Goal: Find specific page/section: Find specific page/section

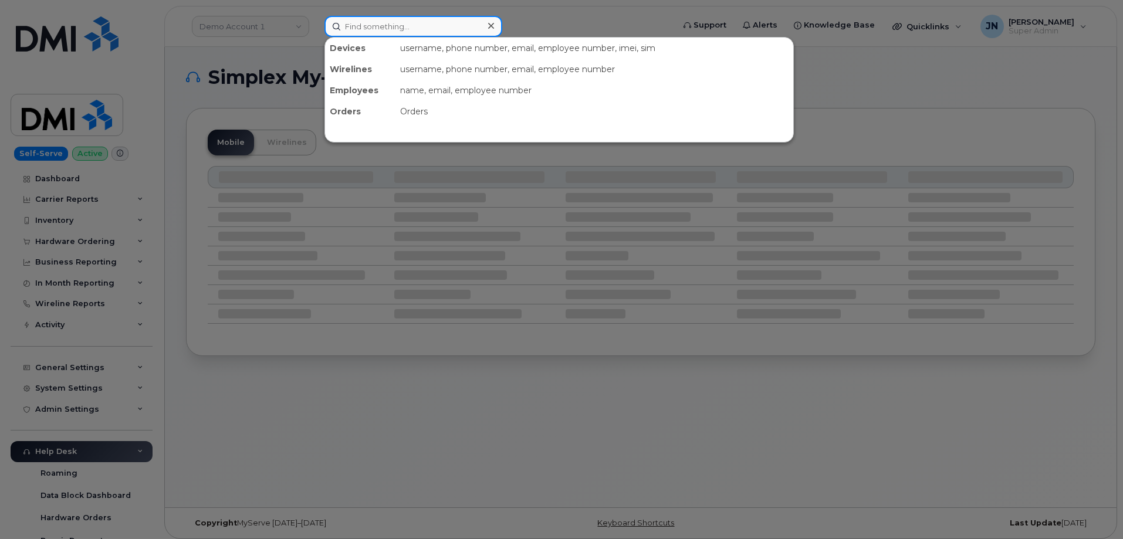
paste input "2538866962"
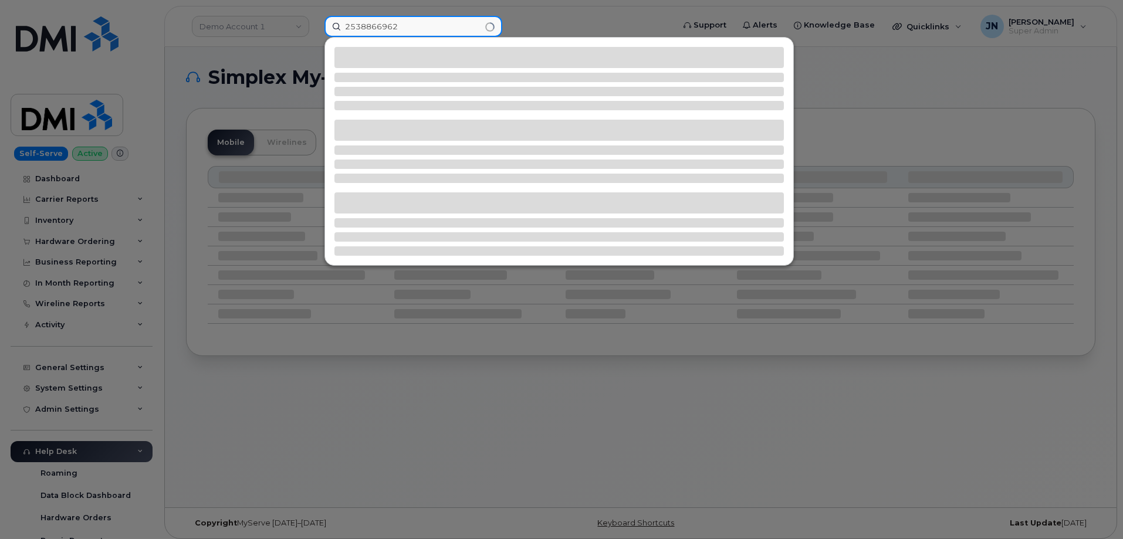
type input "2538866962"
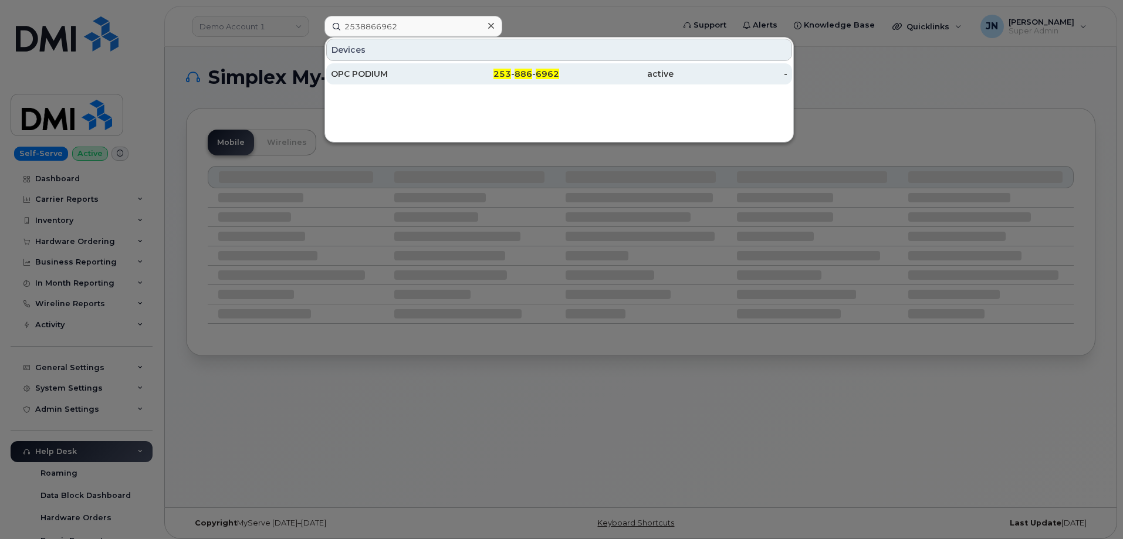
click at [391, 71] on div "OPC PODIUM" at bounding box center [388, 74] width 114 height 12
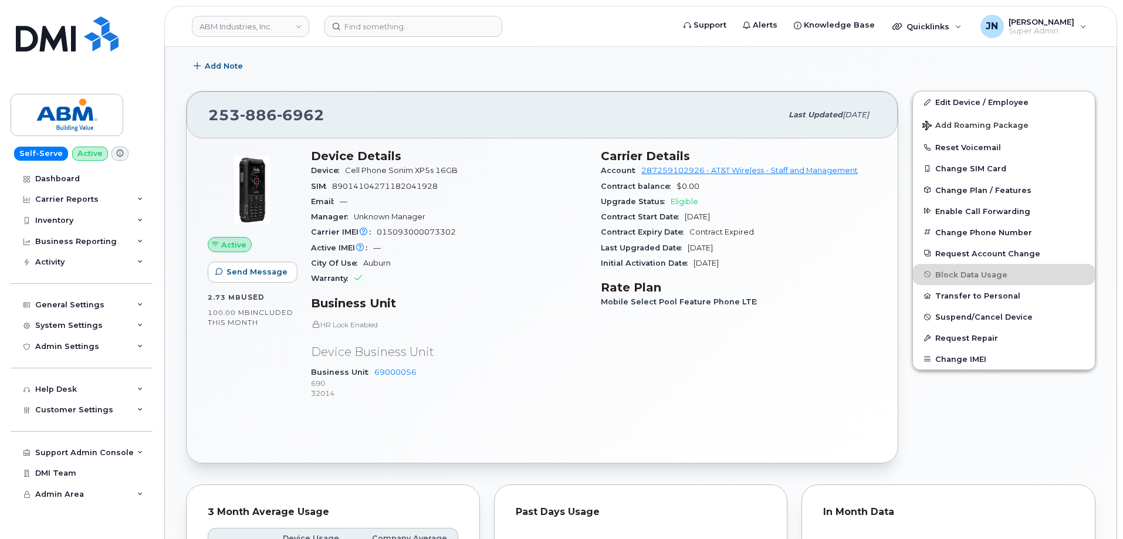
scroll to position [313, 0]
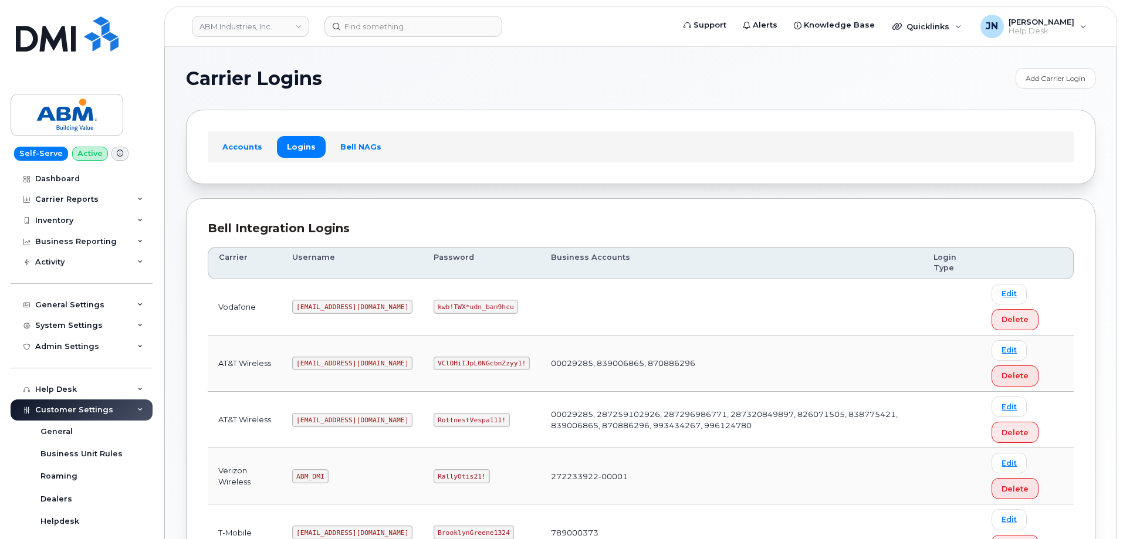
scroll to position [179, 0]
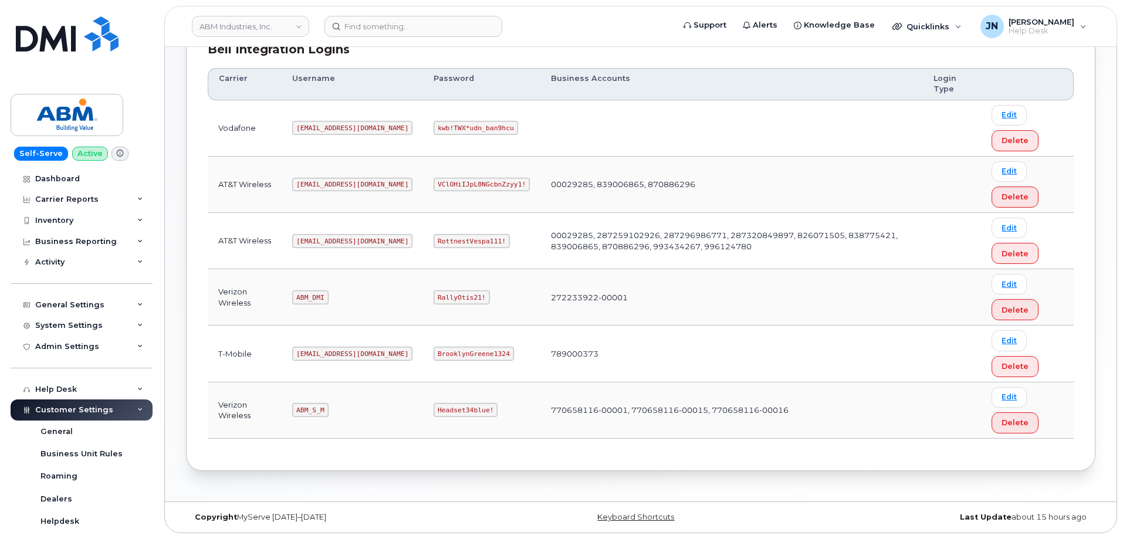
click at [317, 294] on code "ABM_DMI" at bounding box center [310, 297] width 36 height 14
click at [318, 294] on code "ABM_DMI" at bounding box center [310, 297] width 36 height 14
copy code "ABM_DMI"
click at [434, 296] on code "RallyOtis21!" at bounding box center [462, 297] width 56 height 14
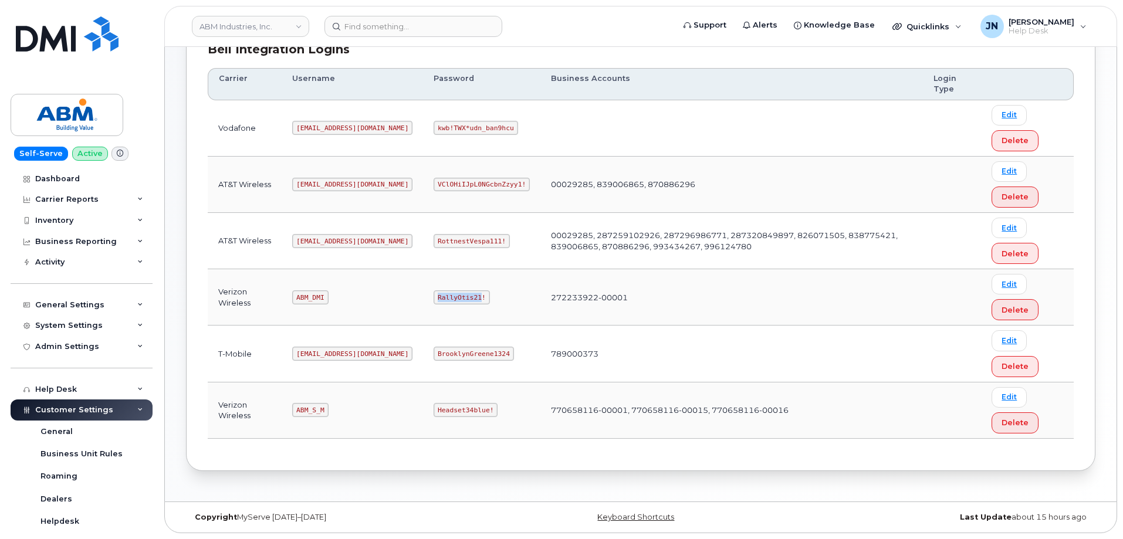
click at [435, 298] on code "RallyOtis21!" at bounding box center [462, 297] width 56 height 14
copy code "RallyOtis21!"
click at [310, 297] on code "ABM_DMI" at bounding box center [310, 297] width 36 height 14
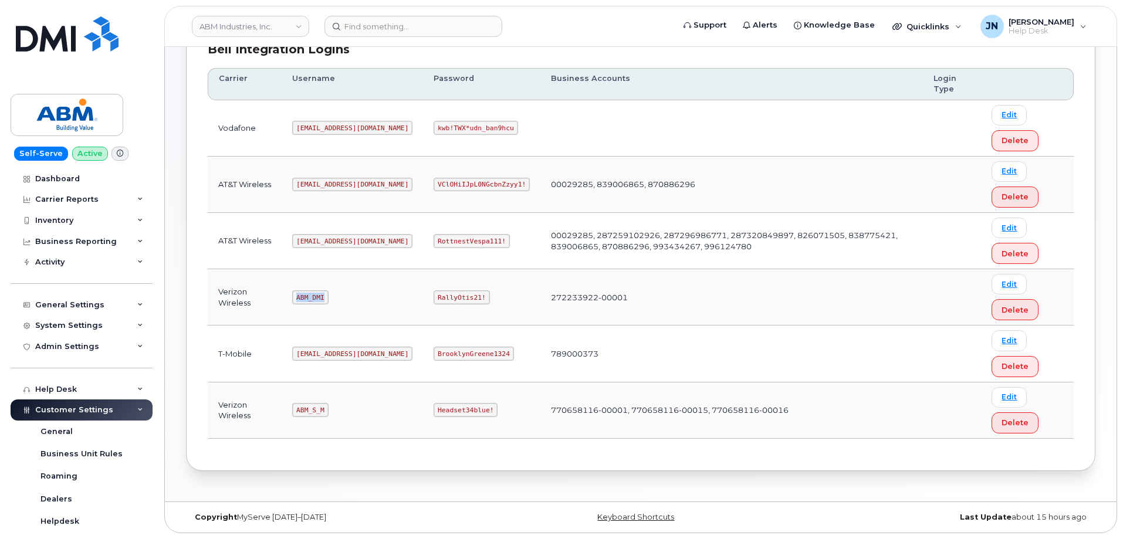
copy code "ABM_DMI"
click at [311, 408] on code "ABM_S_M" at bounding box center [310, 410] width 36 height 14
copy code "ABM_S_M"
click at [434, 408] on code "Headset34blue!" at bounding box center [466, 410] width 64 height 14
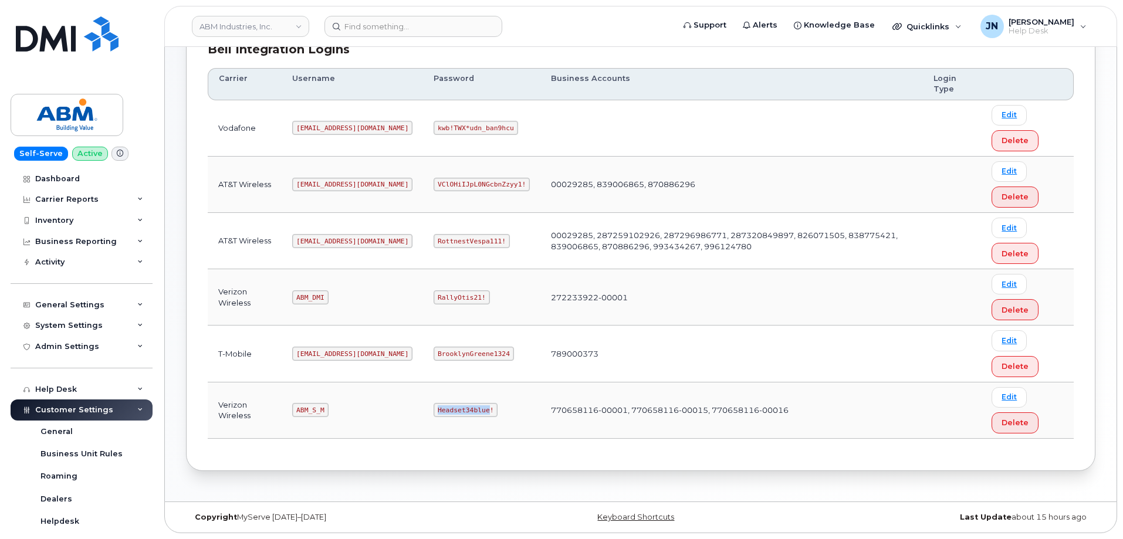
click at [434, 408] on code "Headset34blue!" at bounding box center [466, 410] width 64 height 14
click at [434, 413] on code "Headset34blue!" at bounding box center [466, 410] width 64 height 14
click at [434, 412] on code "Headset34blue!" at bounding box center [466, 410] width 64 height 14
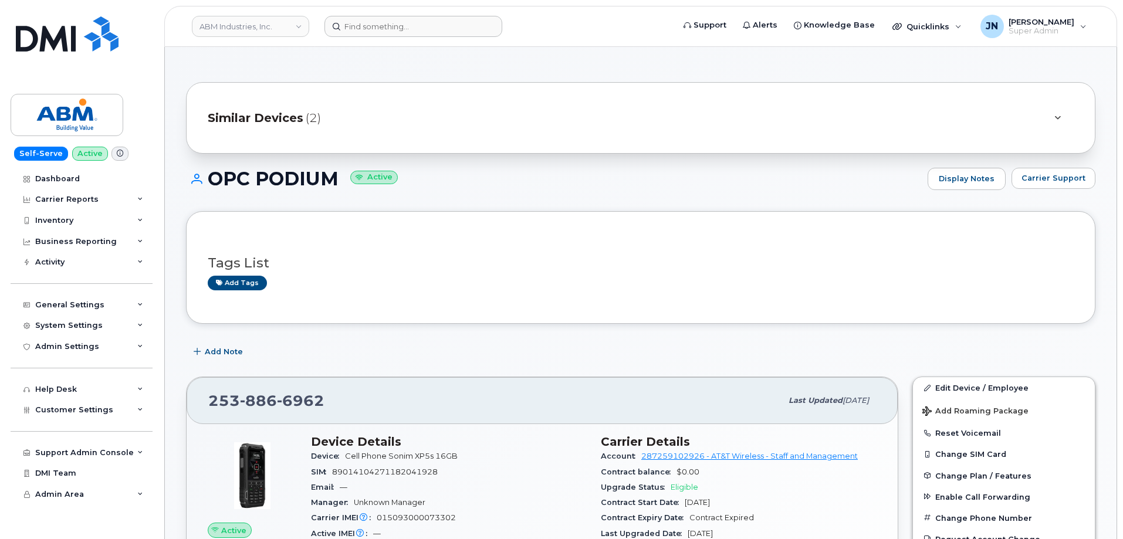
scroll to position [313, 0]
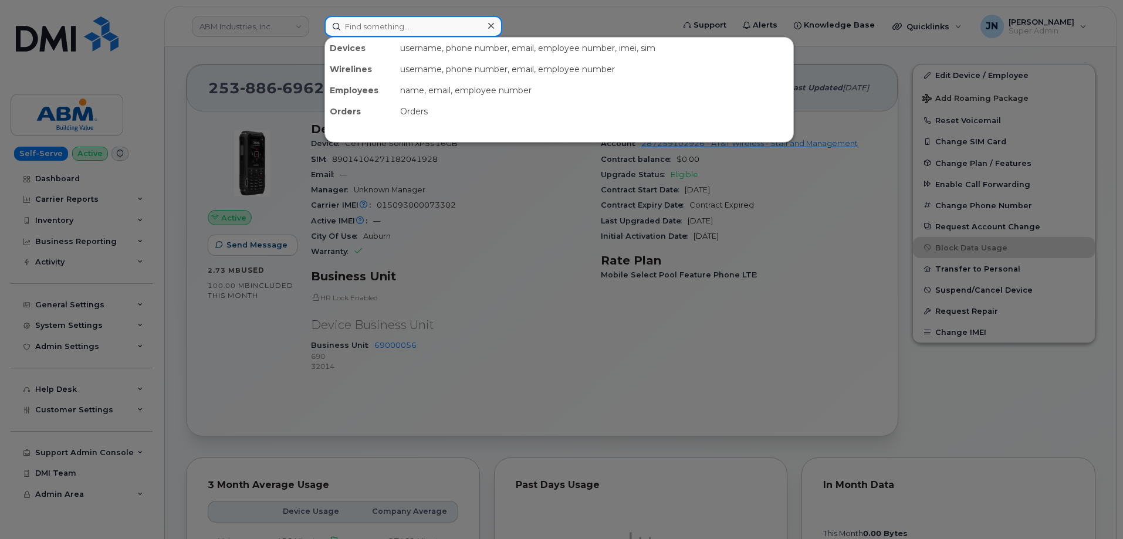
paste input "2138017115"
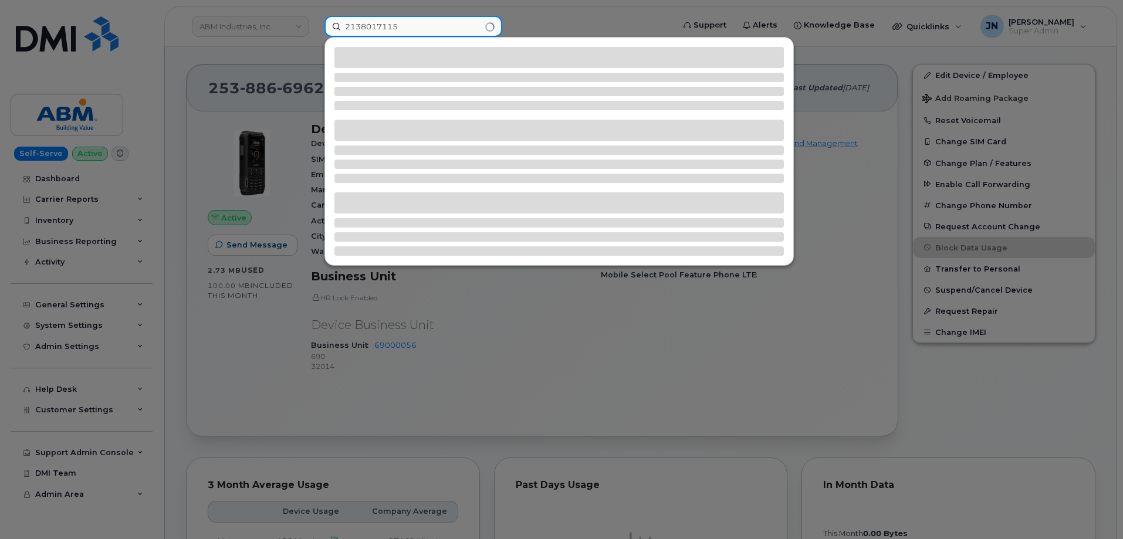
type input "2138017115"
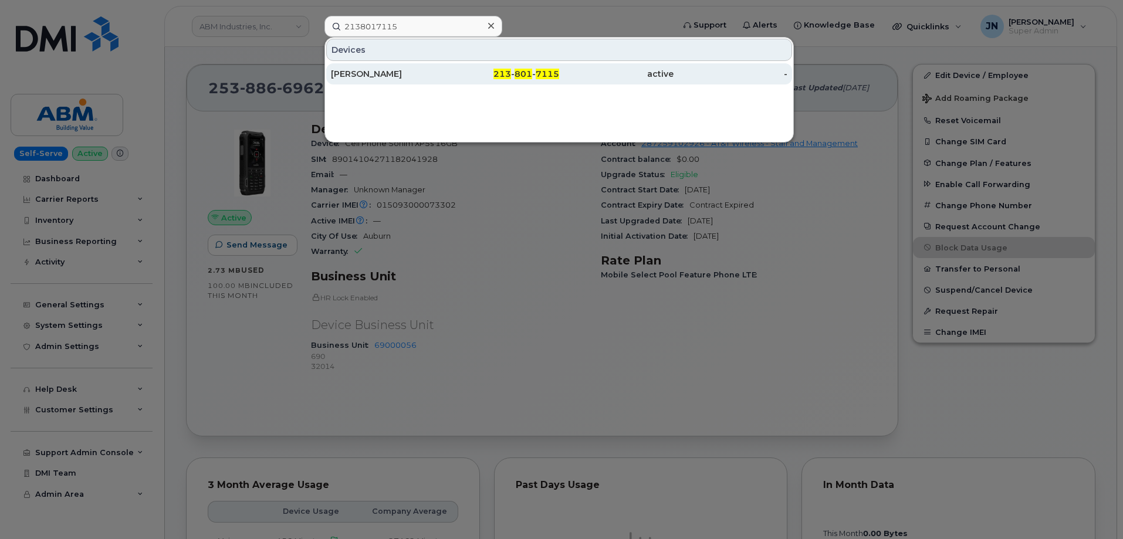
click at [409, 72] on div "[PERSON_NAME]" at bounding box center [388, 74] width 114 height 12
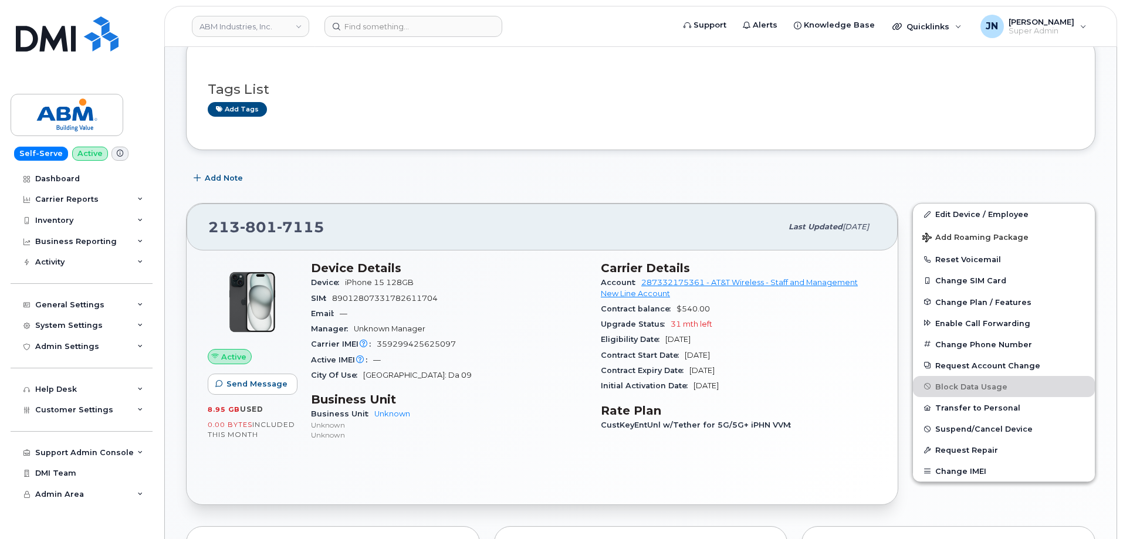
scroll to position [157, 0]
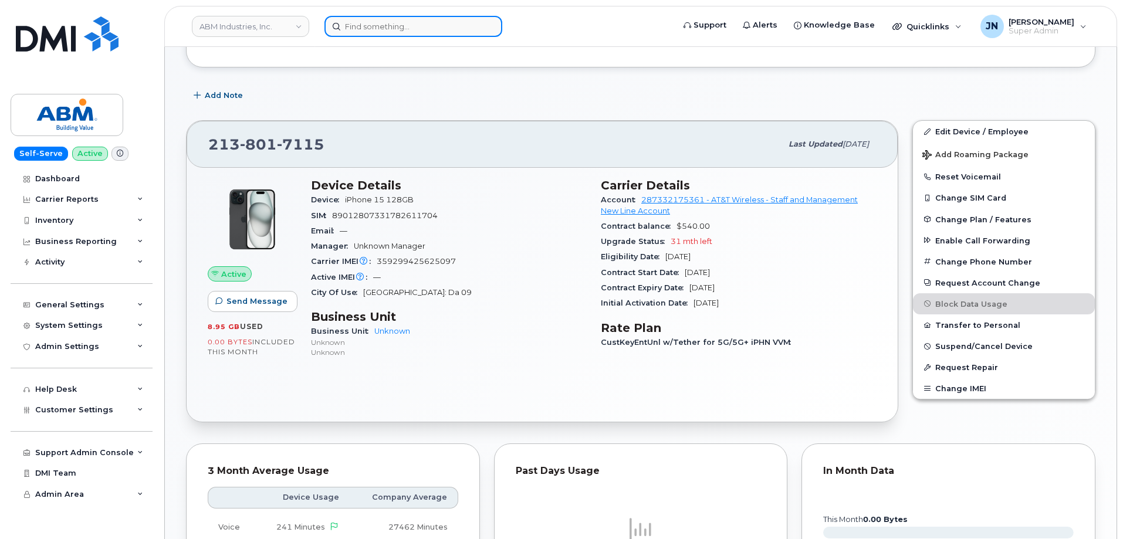
click at [421, 22] on input at bounding box center [413, 26] width 178 height 21
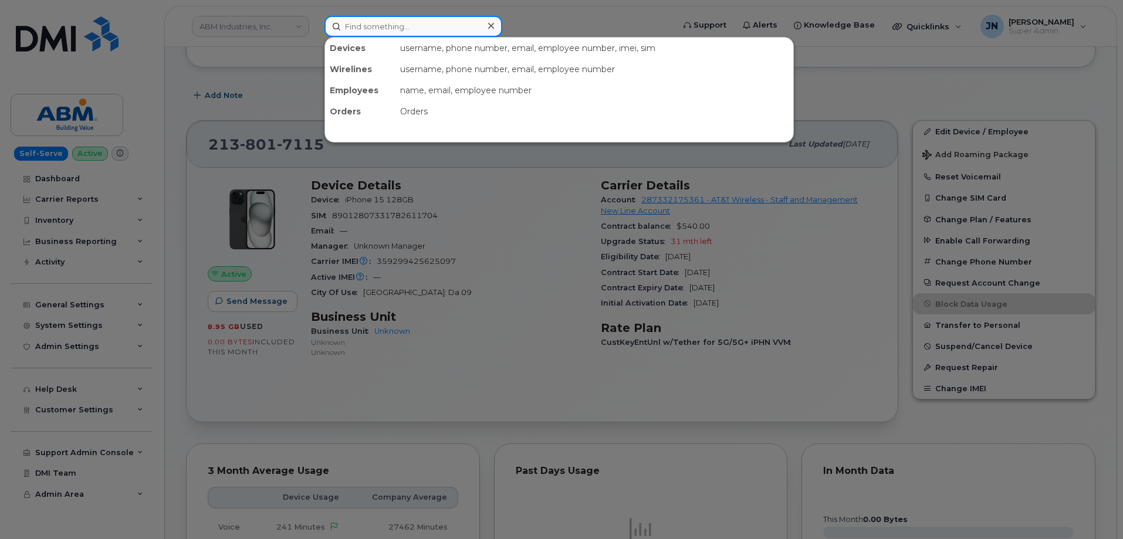
paste input "2024303605"
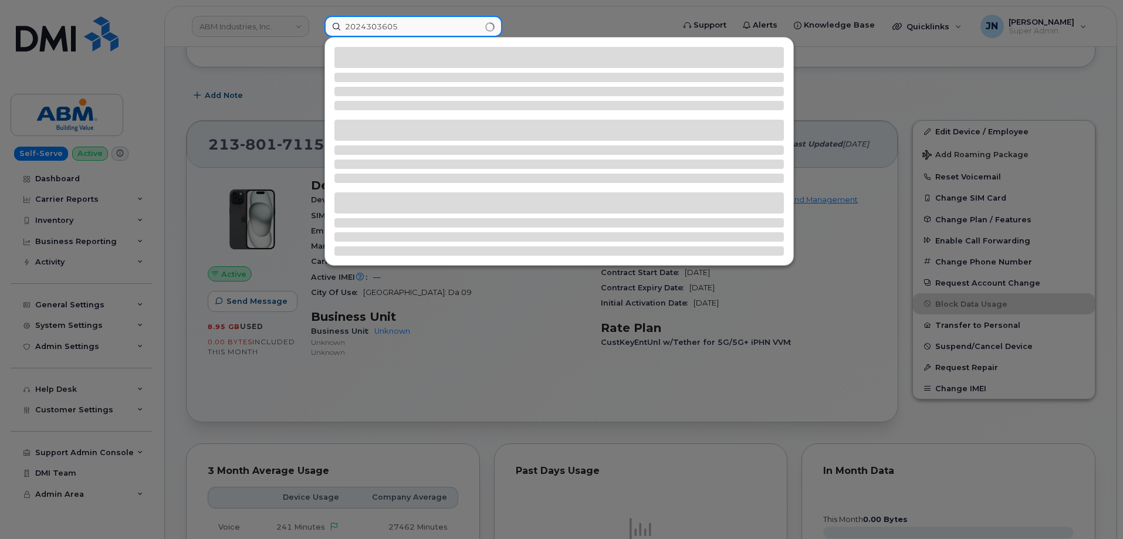
type input "2024303605"
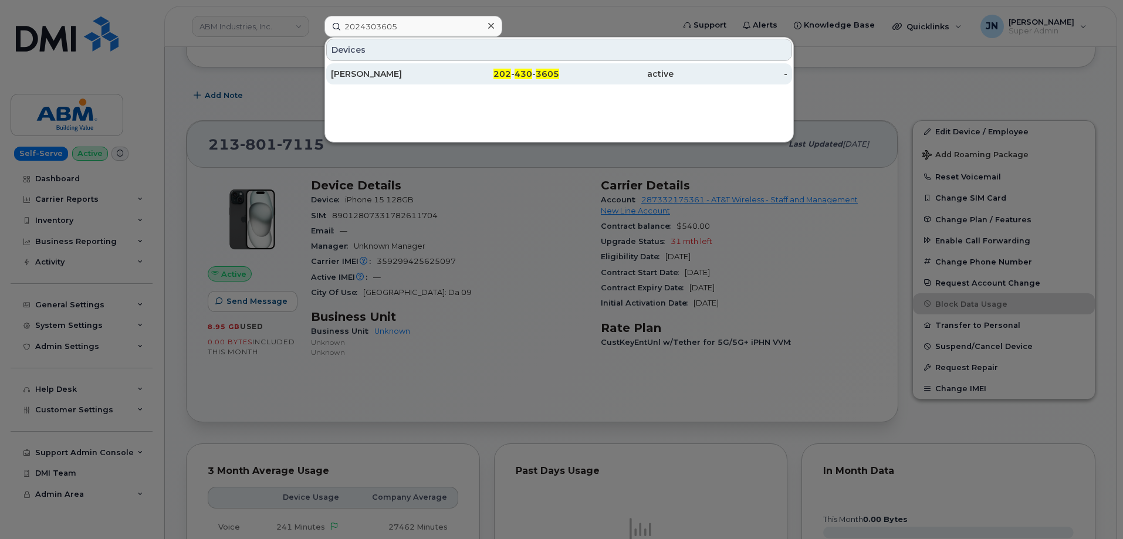
click at [380, 66] on div "[PERSON_NAME]" at bounding box center [388, 73] width 114 height 21
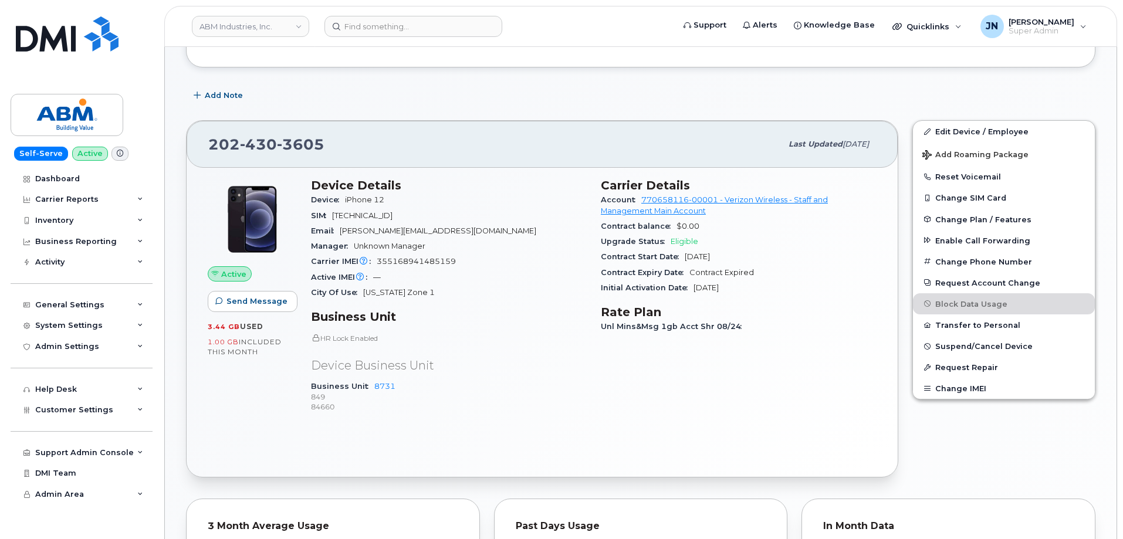
scroll to position [147, 0]
